Goal: Information Seeking & Learning: Find specific fact

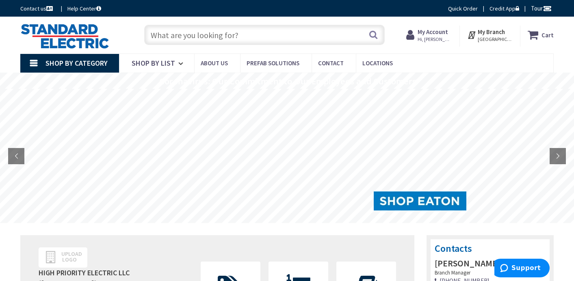
click at [193, 33] on input "text" at bounding box center [264, 35] width 240 height 20
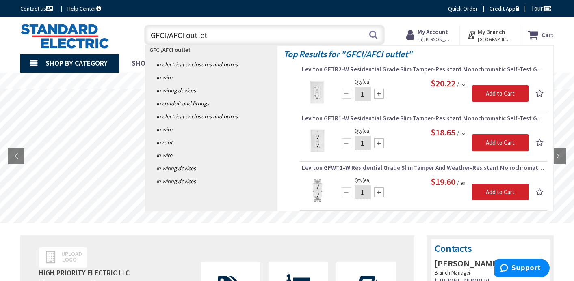
drag, startPoint x: 217, startPoint y: 39, endPoint x: 137, endPoint y: 35, distance: 80.1
click at [141, 39] on div "GFCI/AFCI outlet GFCI/AFCI outlet Search" at bounding box center [262, 35] width 244 height 26
type input "DF outlet"
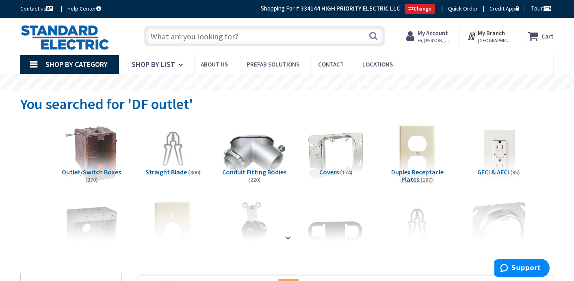
click at [201, 39] on input "text" at bounding box center [264, 36] width 240 height 20
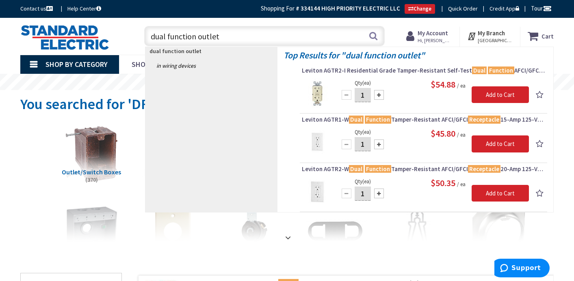
type input "dual function outlet"
